Goal: Check status: Check status

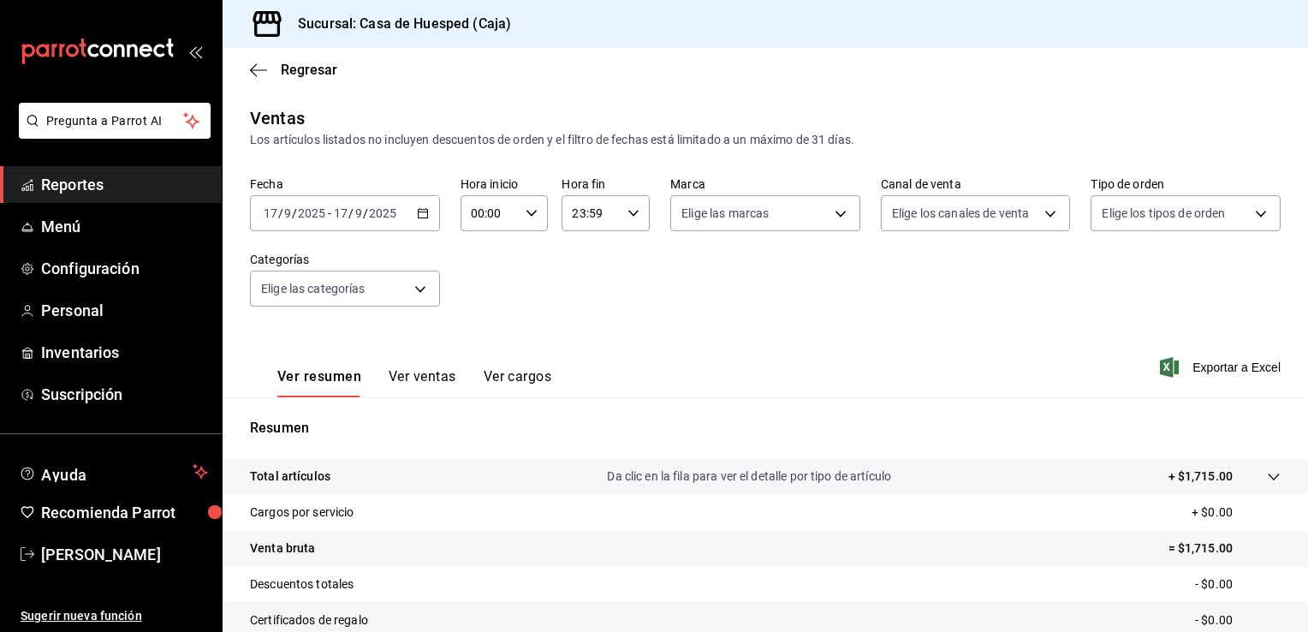
scroll to position [188, 0]
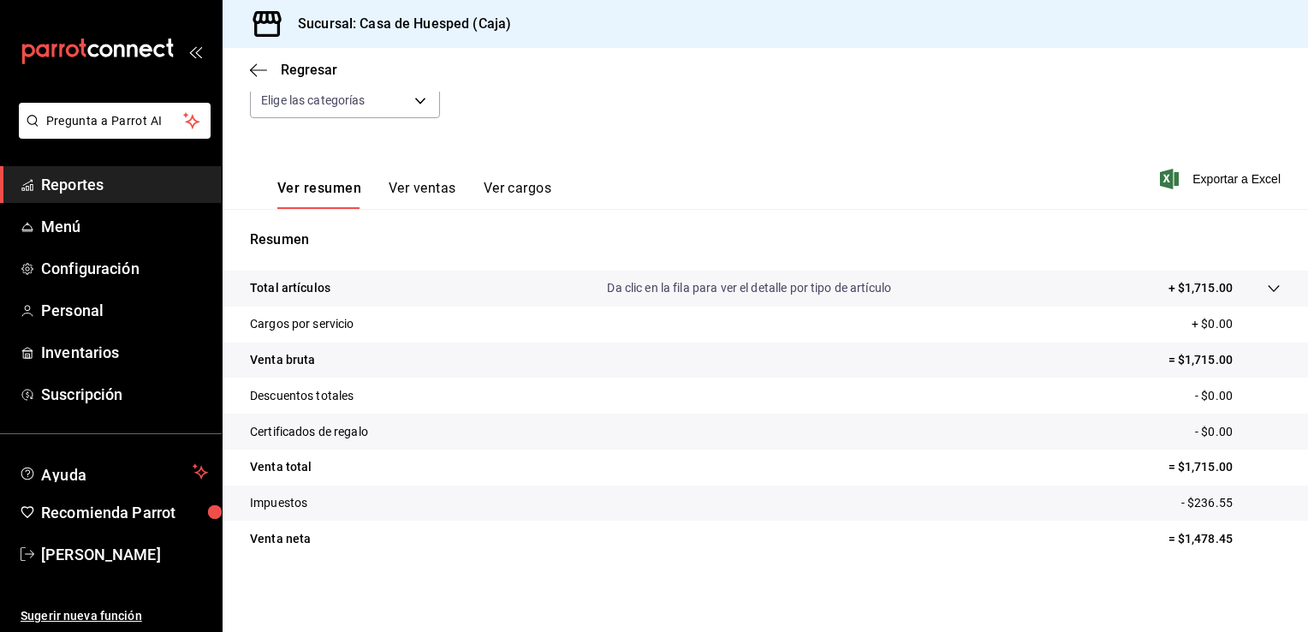
click at [142, 180] on span "Reportes" at bounding box center [124, 184] width 167 height 23
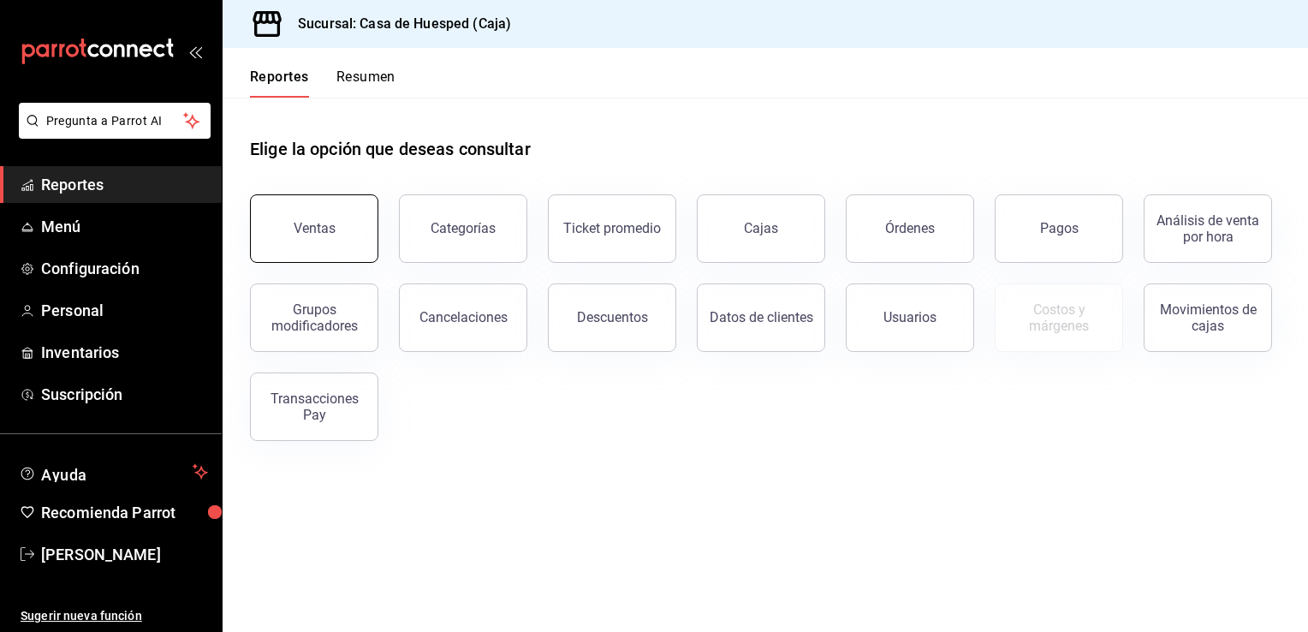
click at [316, 235] on div "Ventas" at bounding box center [315, 228] width 42 height 16
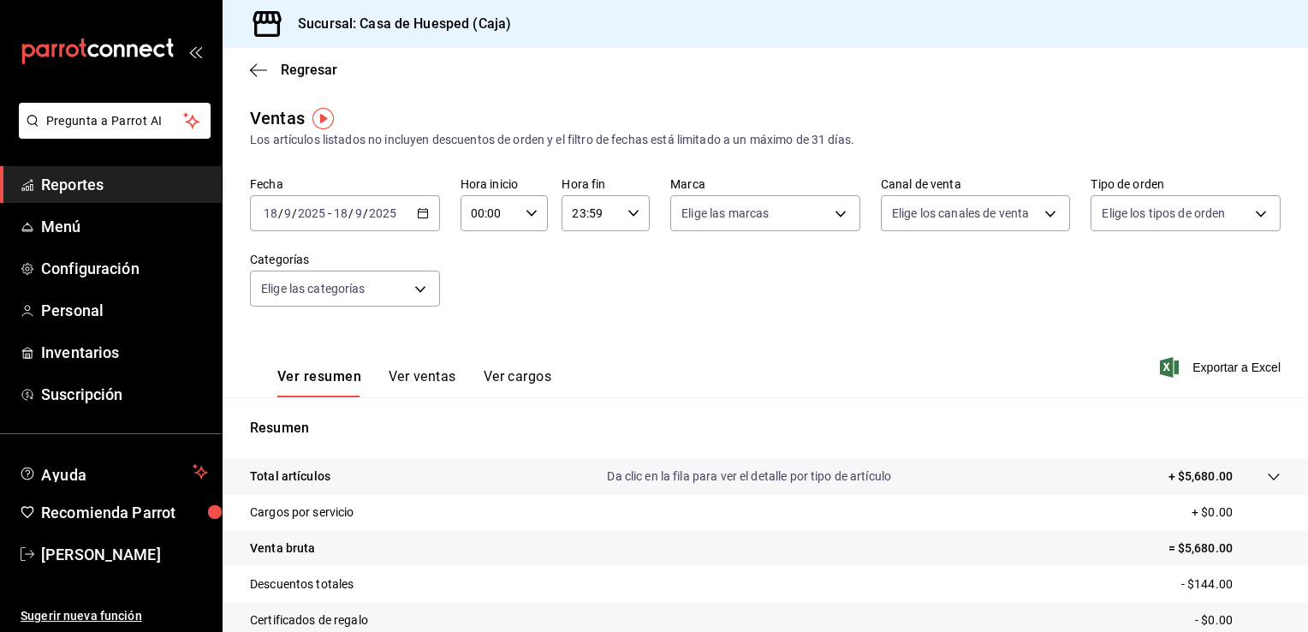
click at [419, 209] on \(Stroke\) "button" at bounding box center [419, 208] width 1 height 1
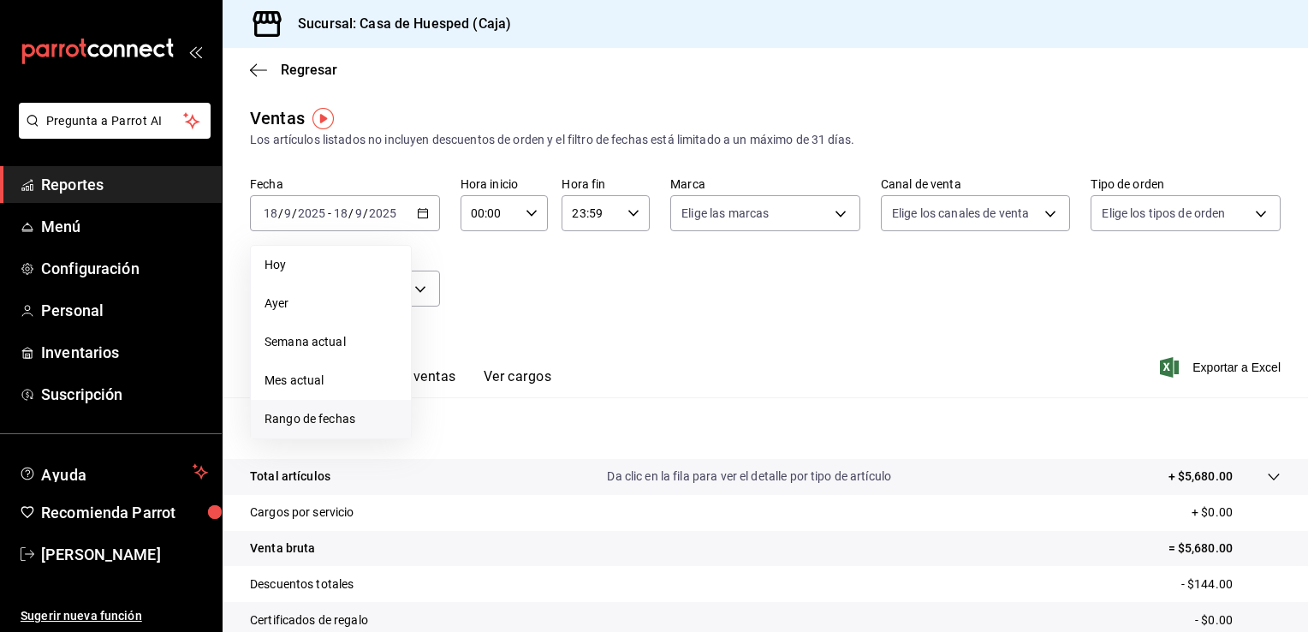
click at [349, 414] on span "Rango de fechas" at bounding box center [330, 419] width 133 height 18
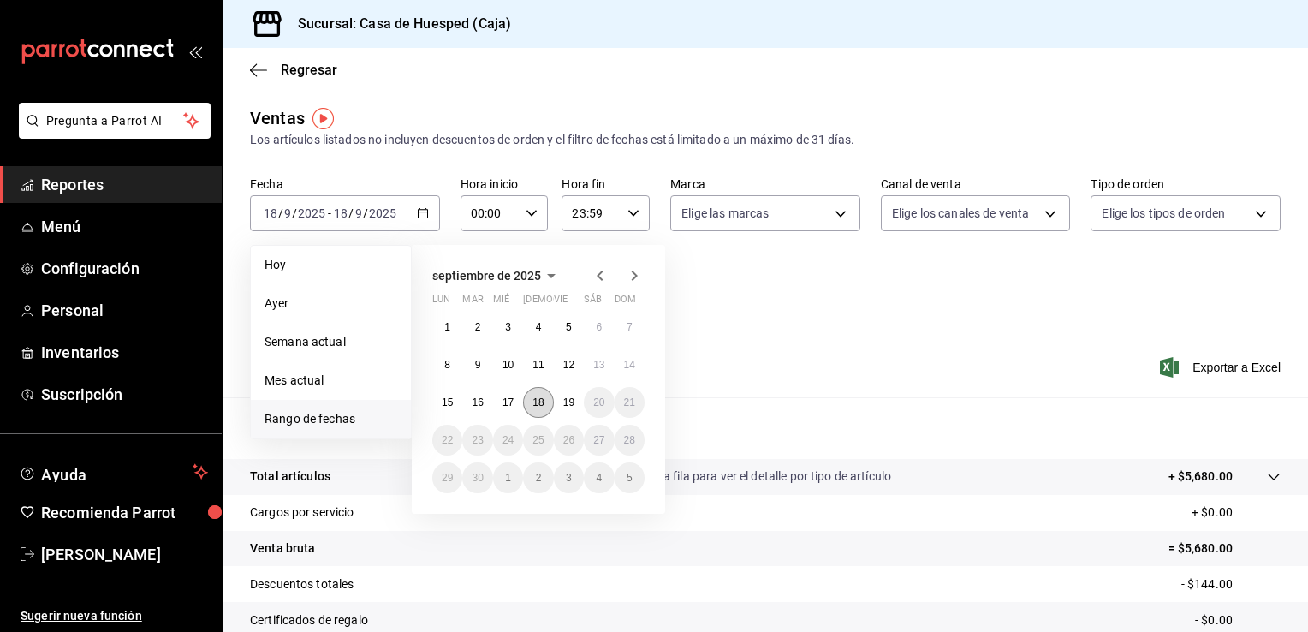
click at [532, 402] on abbr "18" at bounding box center [537, 402] width 11 height 12
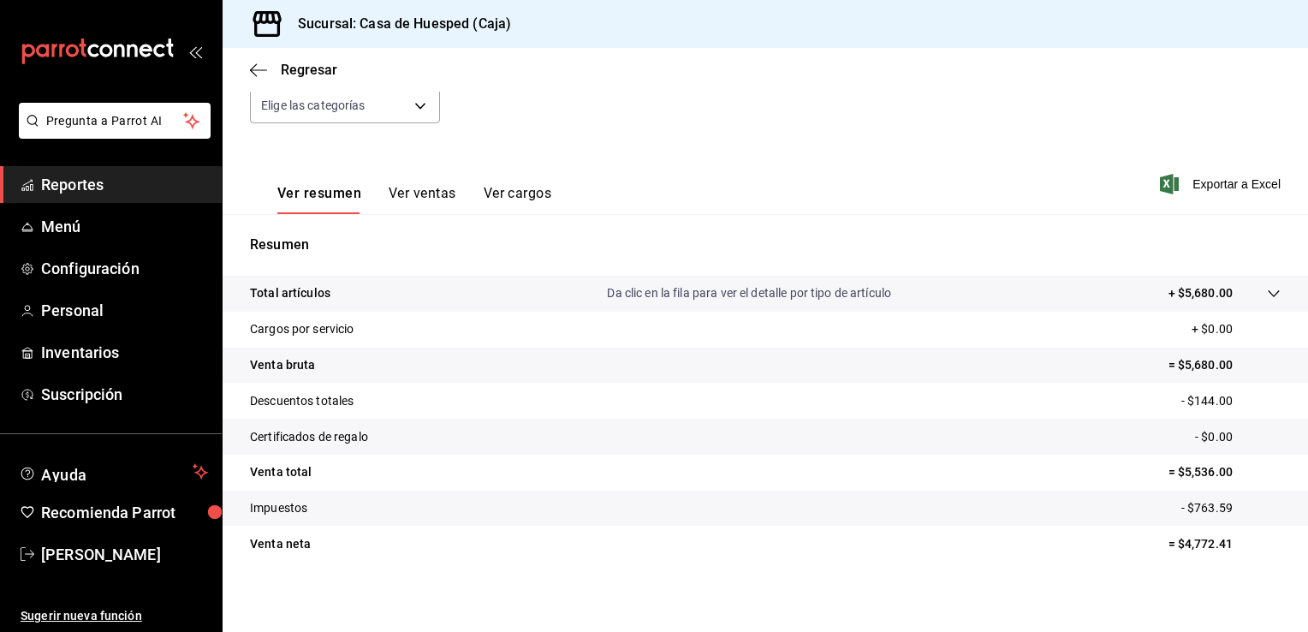
scroll to position [185, 0]
click at [114, 183] on span "Reportes" at bounding box center [124, 184] width 167 height 23
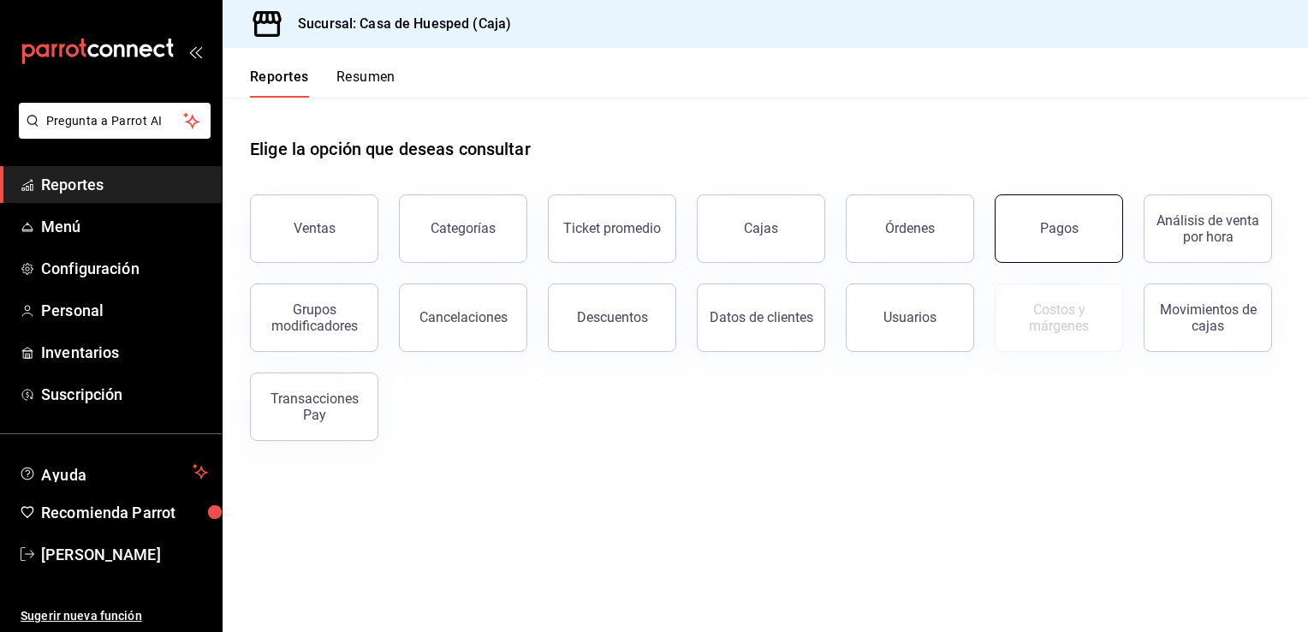
click at [1001, 241] on button "Pagos" at bounding box center [1058, 228] width 128 height 68
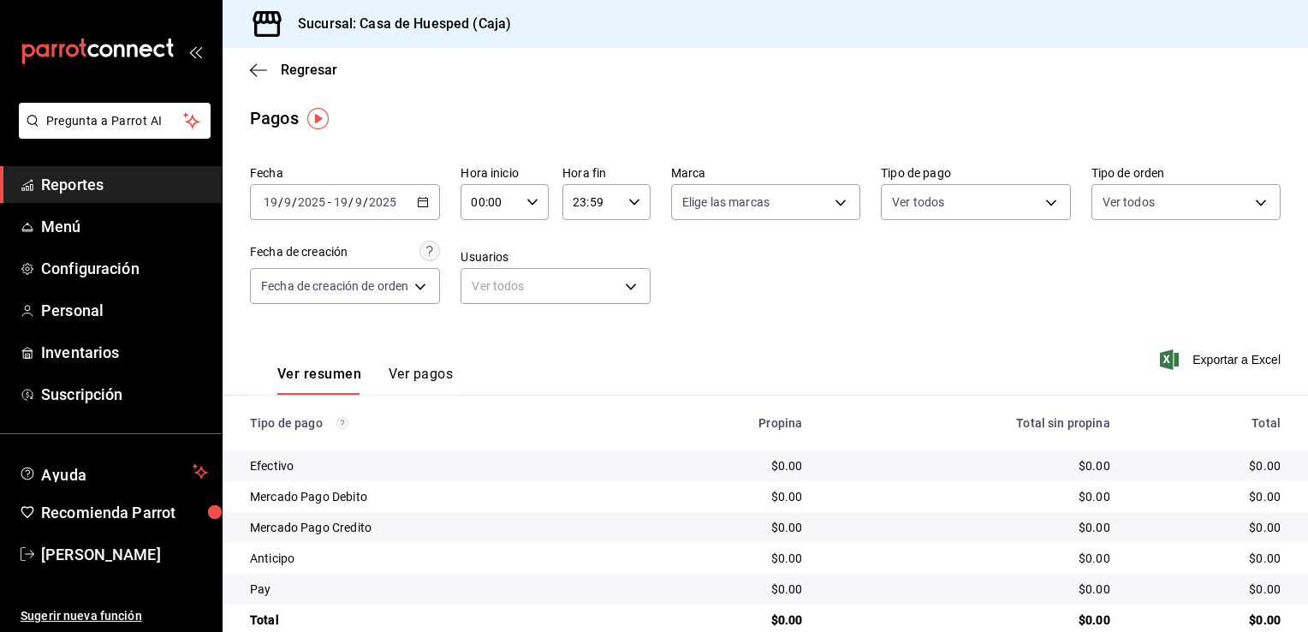
click at [423, 200] on \(Stroke\) "button" at bounding box center [423, 200] width 9 height 1
click at [424, 210] on div "[DATE] [DATE] - [DATE] [DATE]" at bounding box center [345, 202] width 190 height 36
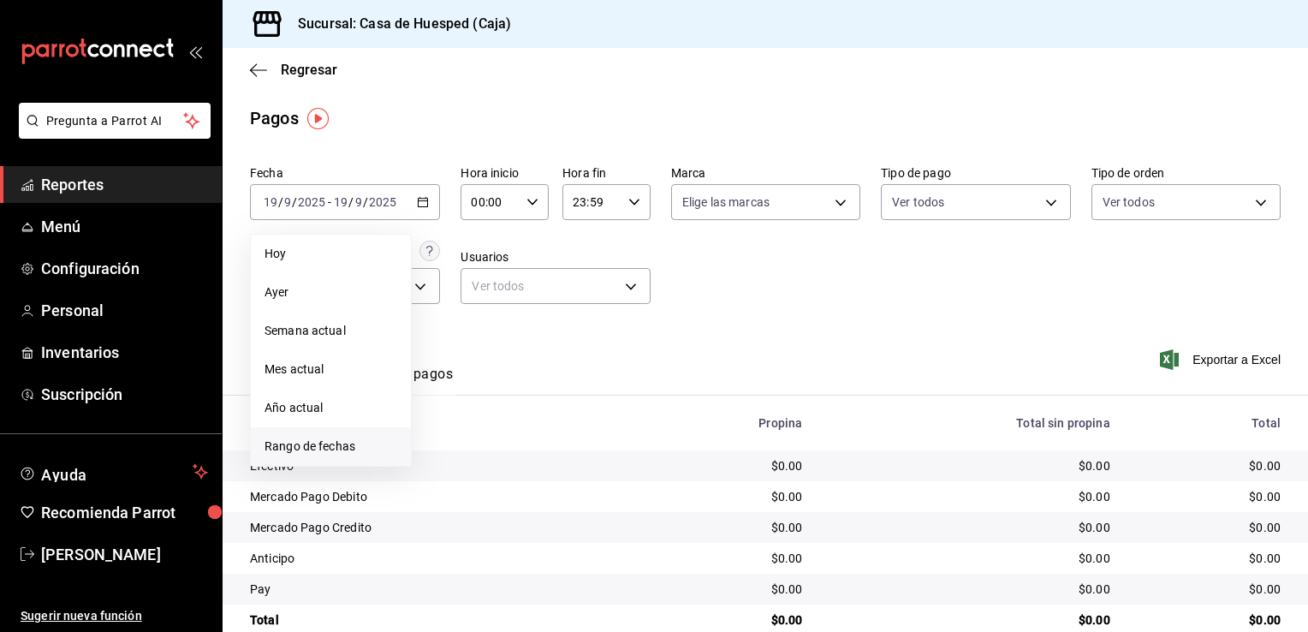
click at [359, 442] on span "Rango de fechas" at bounding box center [330, 446] width 133 height 18
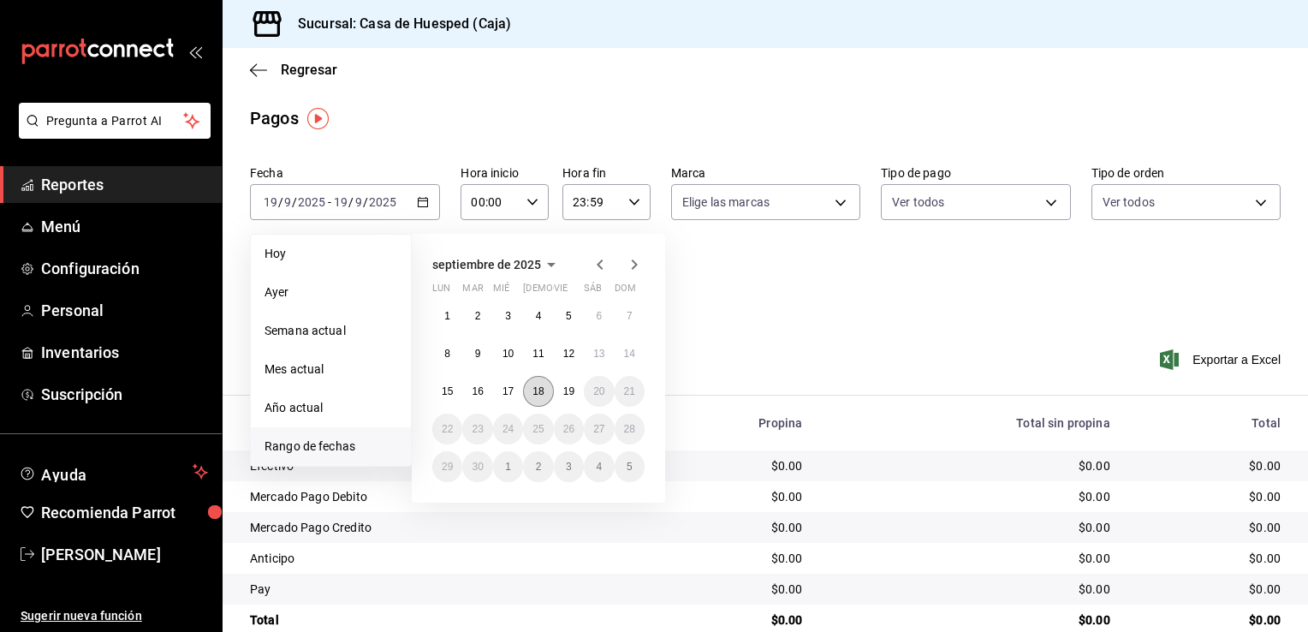
click at [541, 388] on abbr "18" at bounding box center [537, 391] width 11 height 12
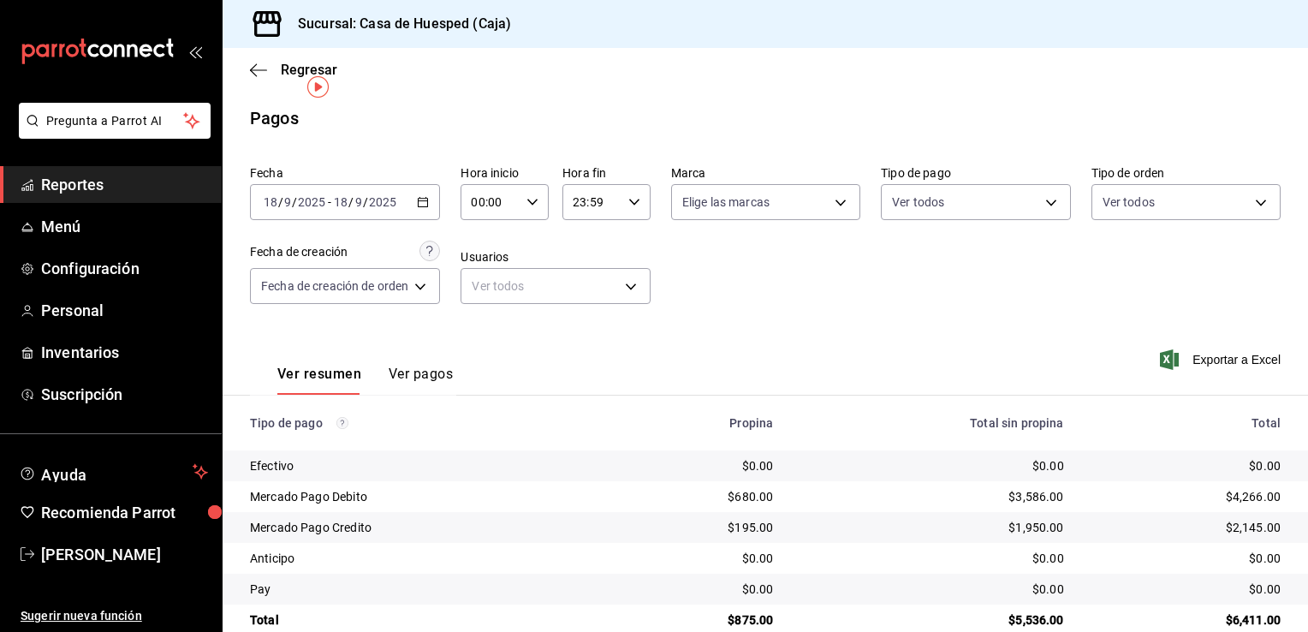
scroll to position [31, 0]
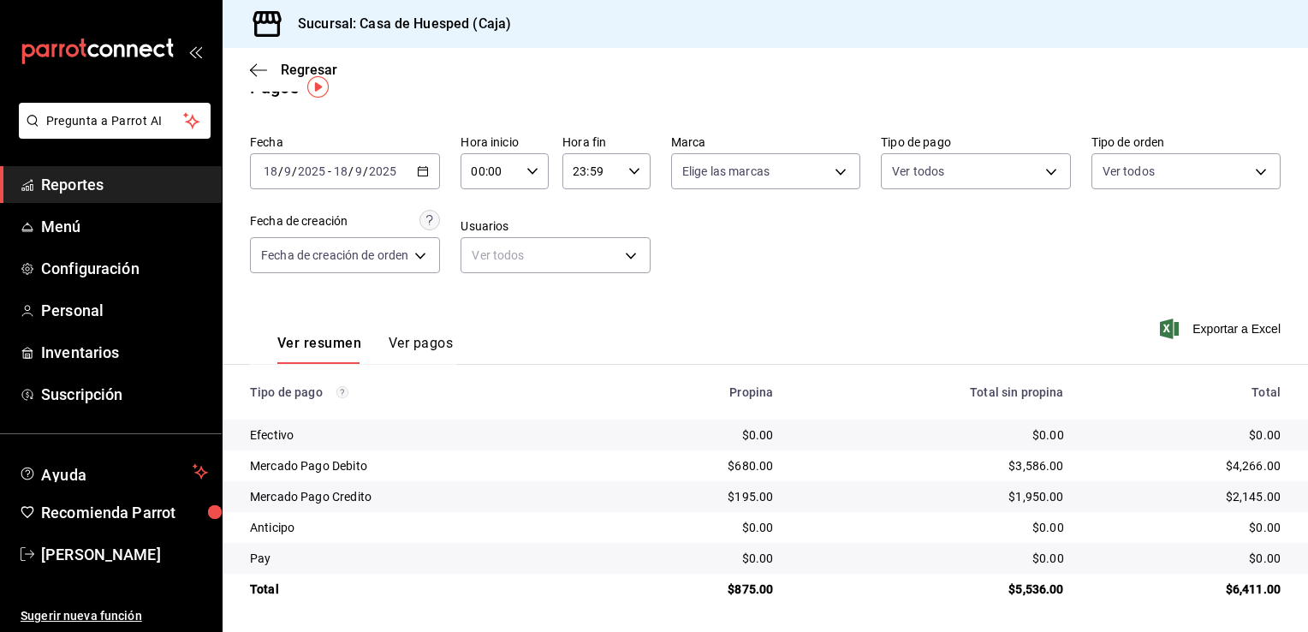
click at [427, 168] on icon "button" at bounding box center [423, 171] width 12 height 12
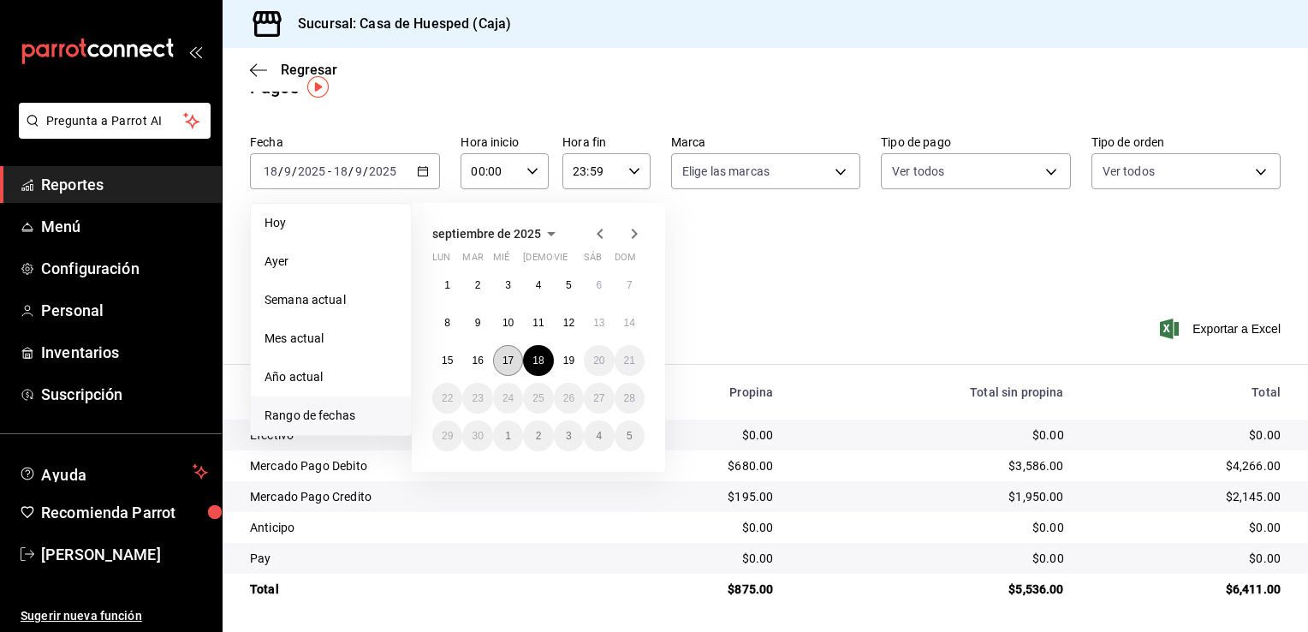
click at [509, 356] on abbr "17" at bounding box center [507, 360] width 11 height 12
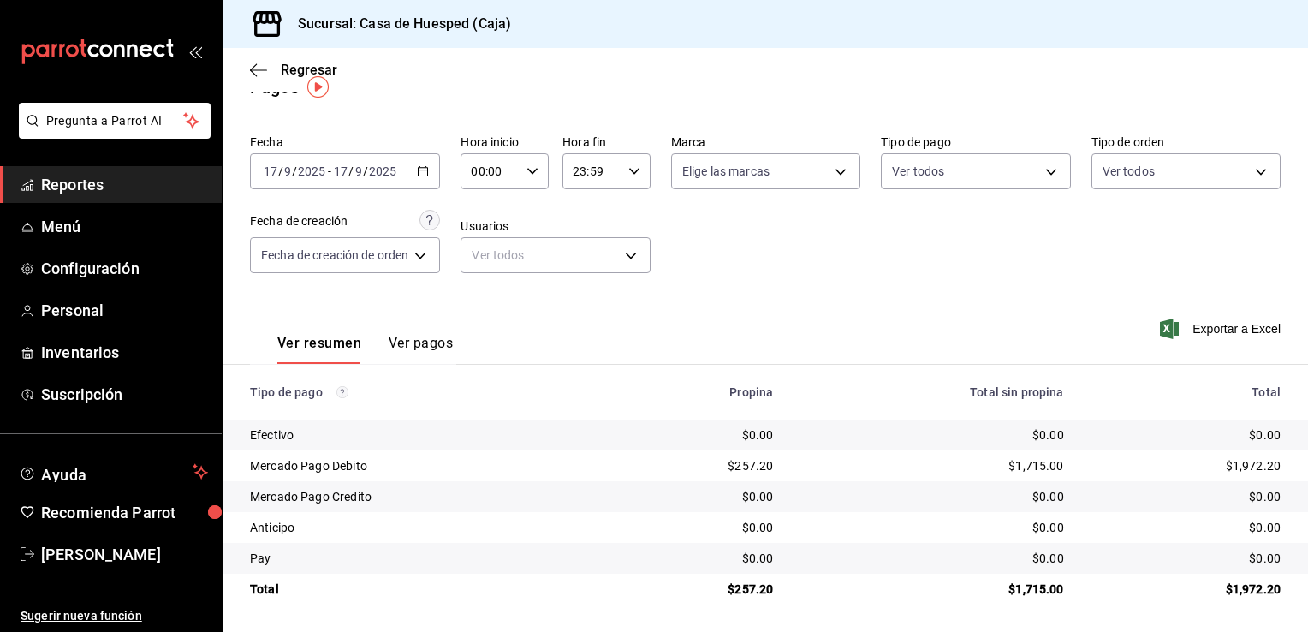
click at [435, 179] on div "[DATE] [DATE] - [DATE] [DATE]" at bounding box center [345, 171] width 190 height 36
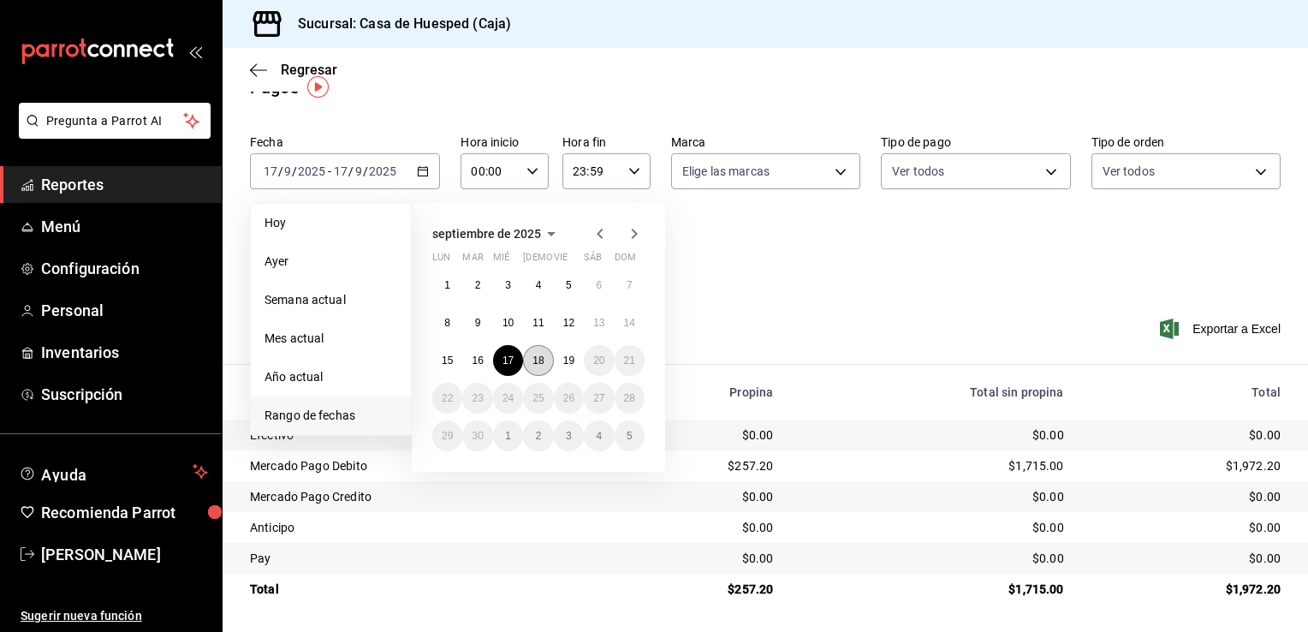
click at [535, 357] on abbr "18" at bounding box center [537, 360] width 11 height 12
